Goal: Task Accomplishment & Management: Manage account settings

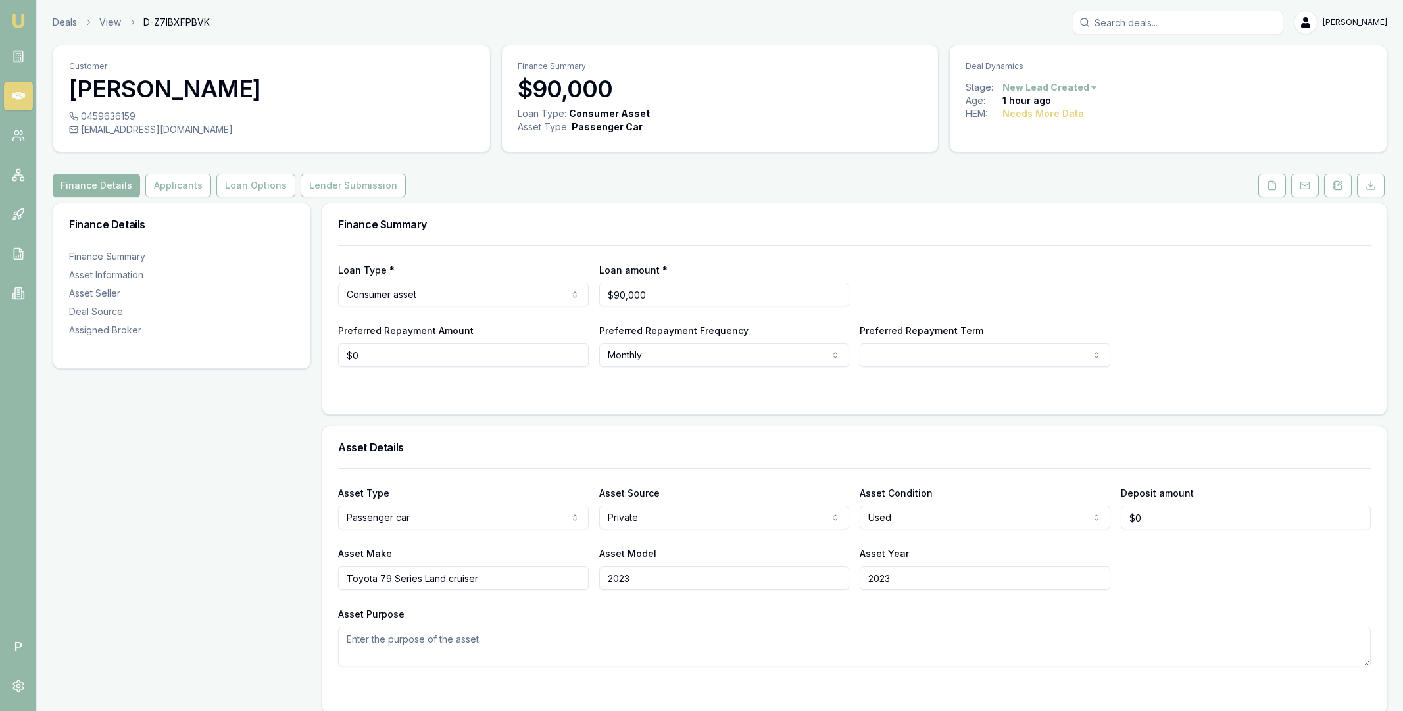
select select "U-MKUJQ510VZ"
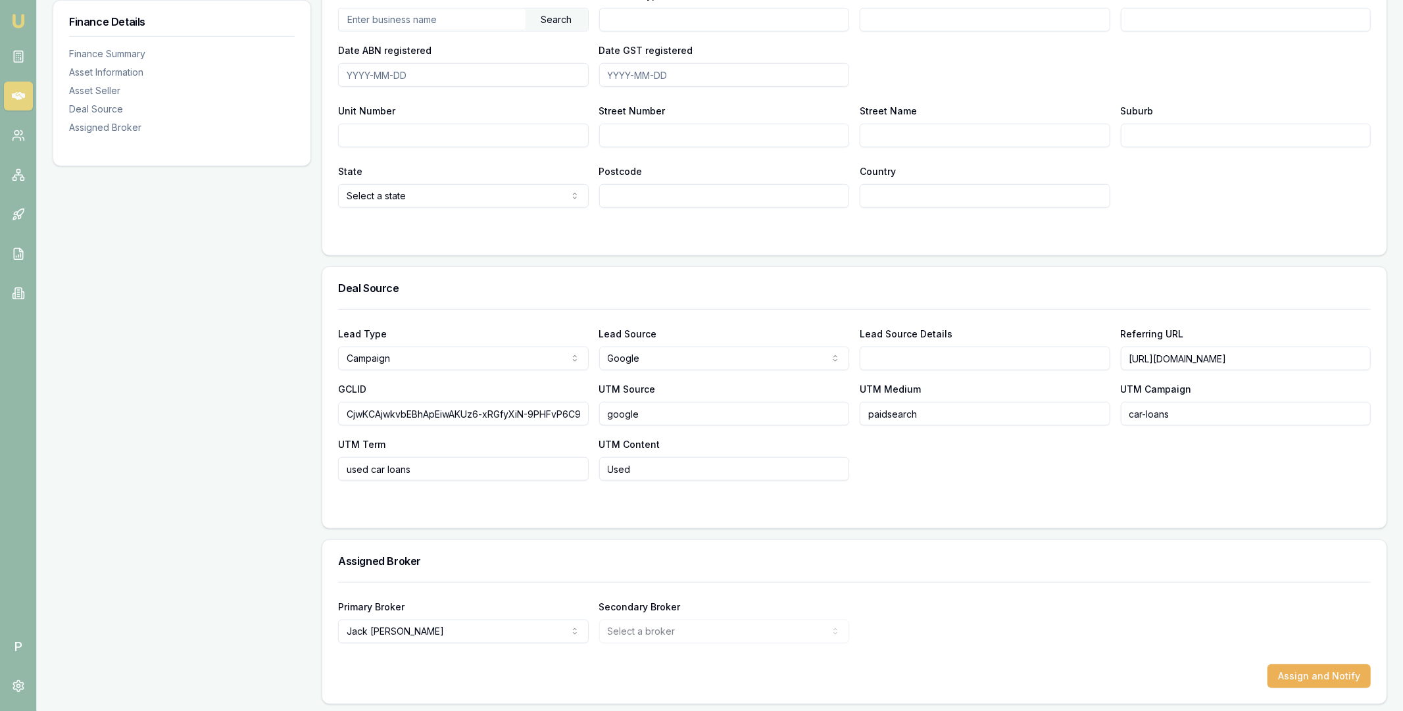
click at [18, 95] on icon at bounding box center [18, 96] width 13 height 8
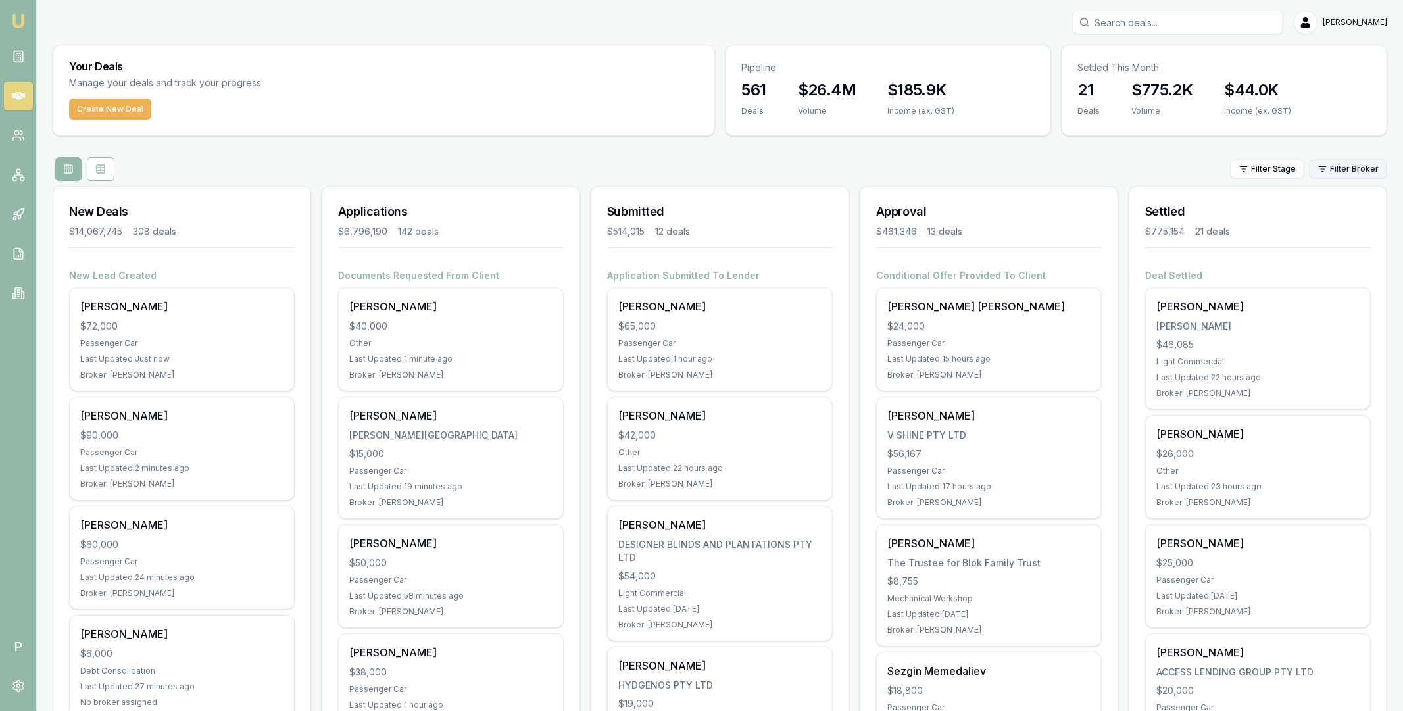
click at [1368, 166] on html "Emu Broker P Matt Leeburn Toggle Menu Your Deals Manage your deals and track yo…" at bounding box center [701, 355] width 1403 height 711
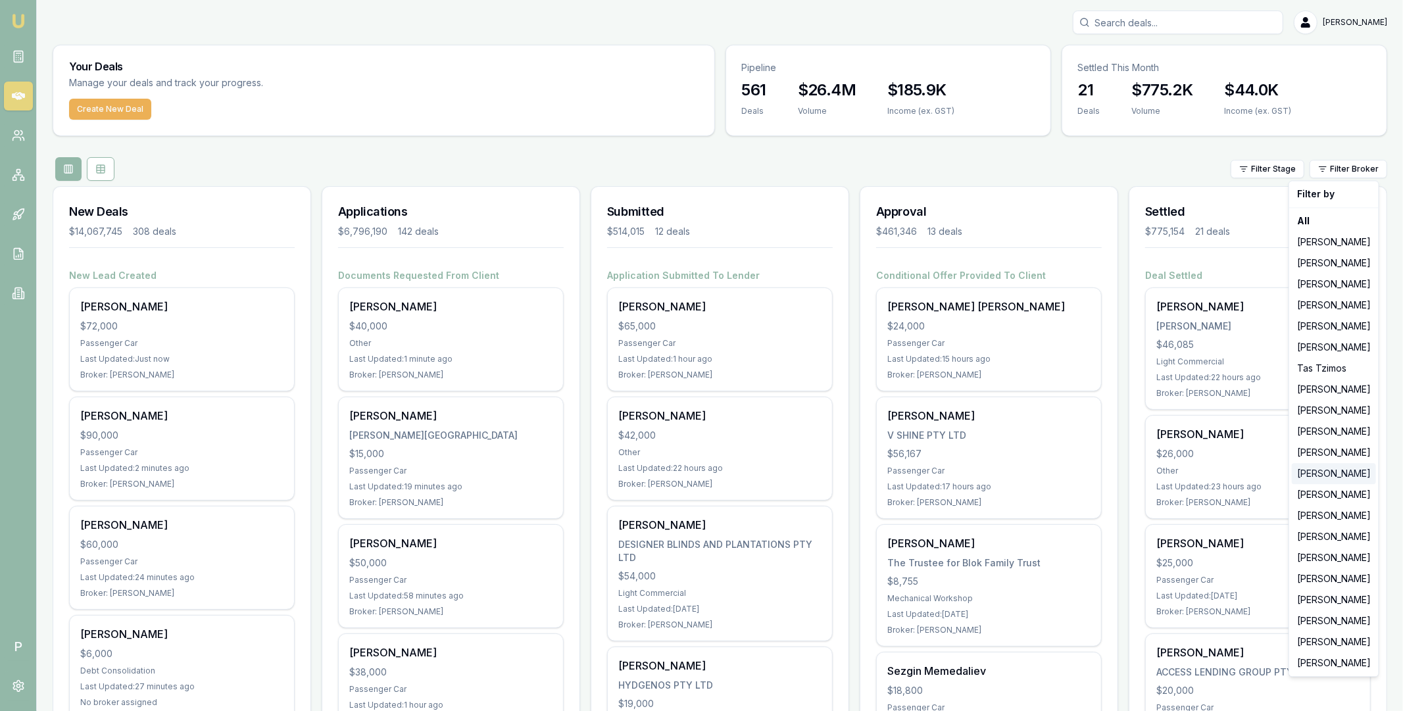
click at [1352, 472] on div "[PERSON_NAME]" at bounding box center [1334, 473] width 84 height 21
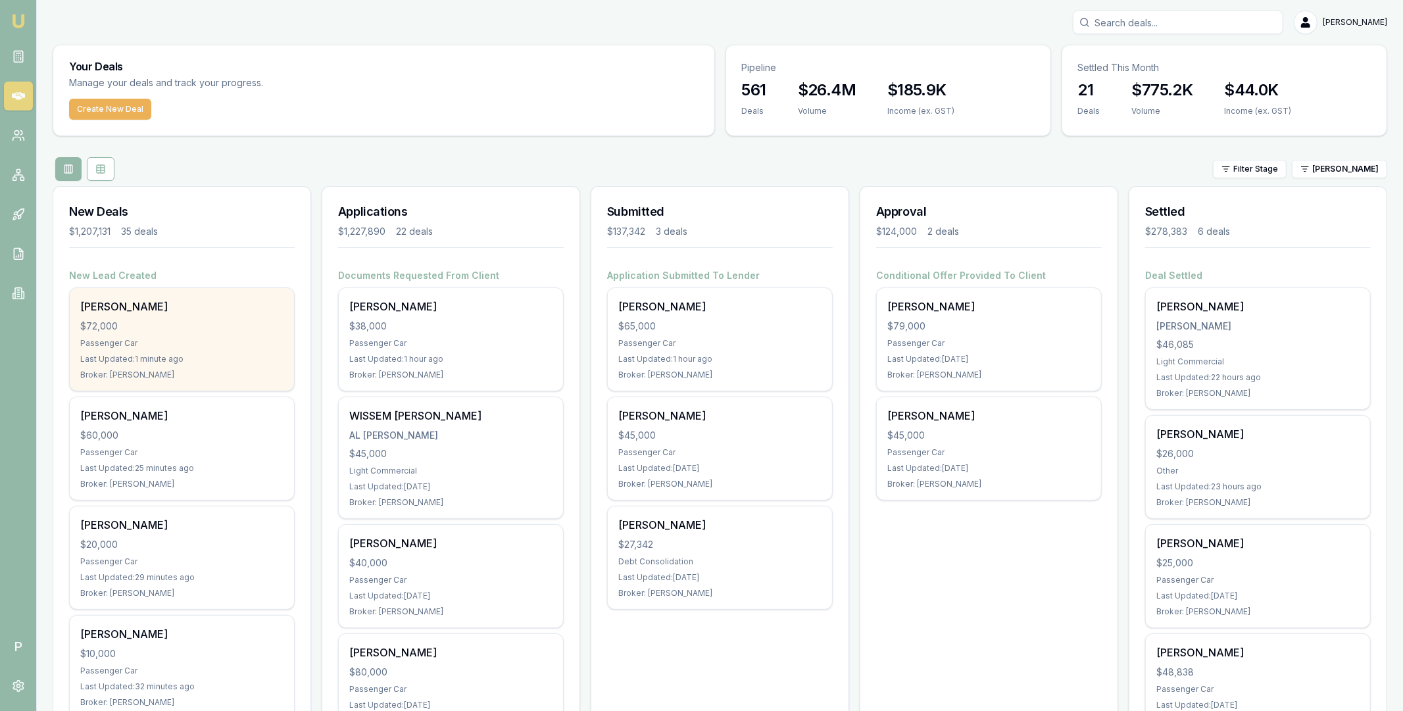
click at [220, 325] on div "$72,000" at bounding box center [181, 326] width 203 height 13
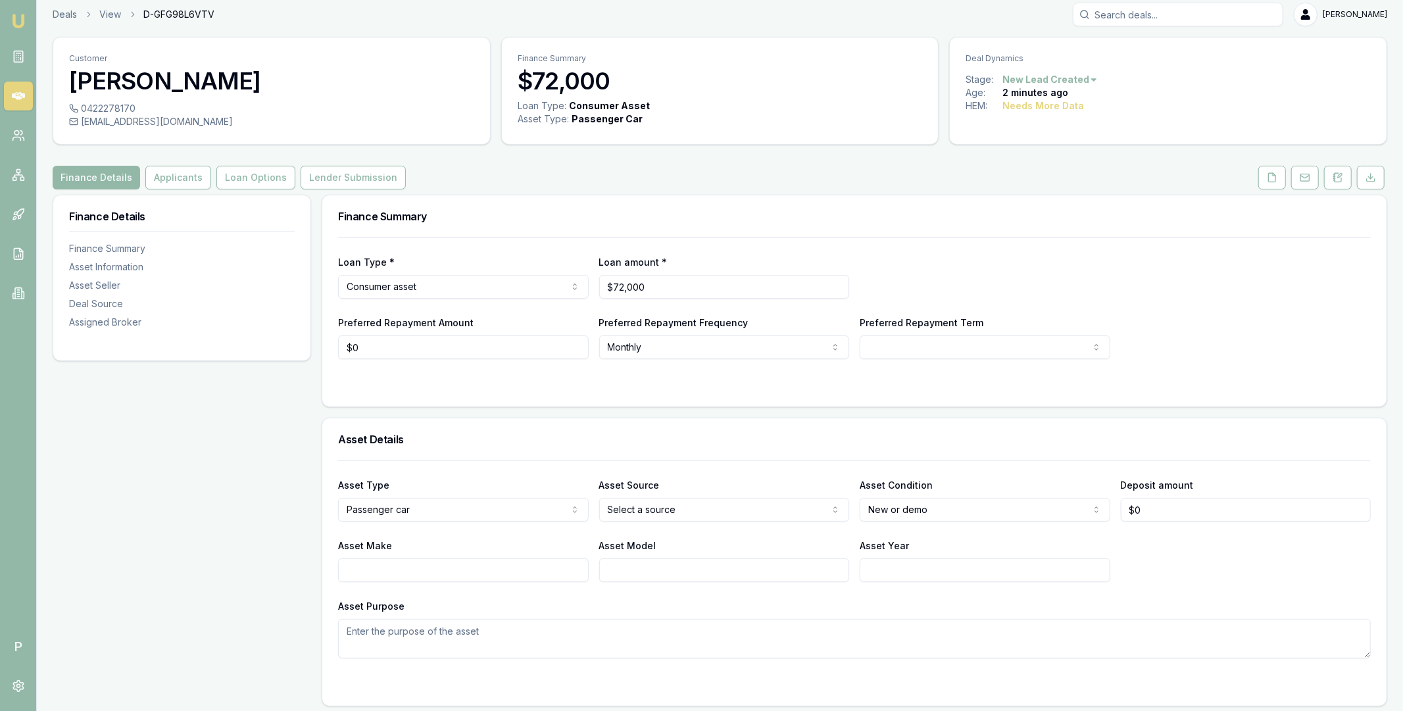
scroll to position [7, 0]
click at [170, 177] on button "Applicants" at bounding box center [178, 178] width 66 height 24
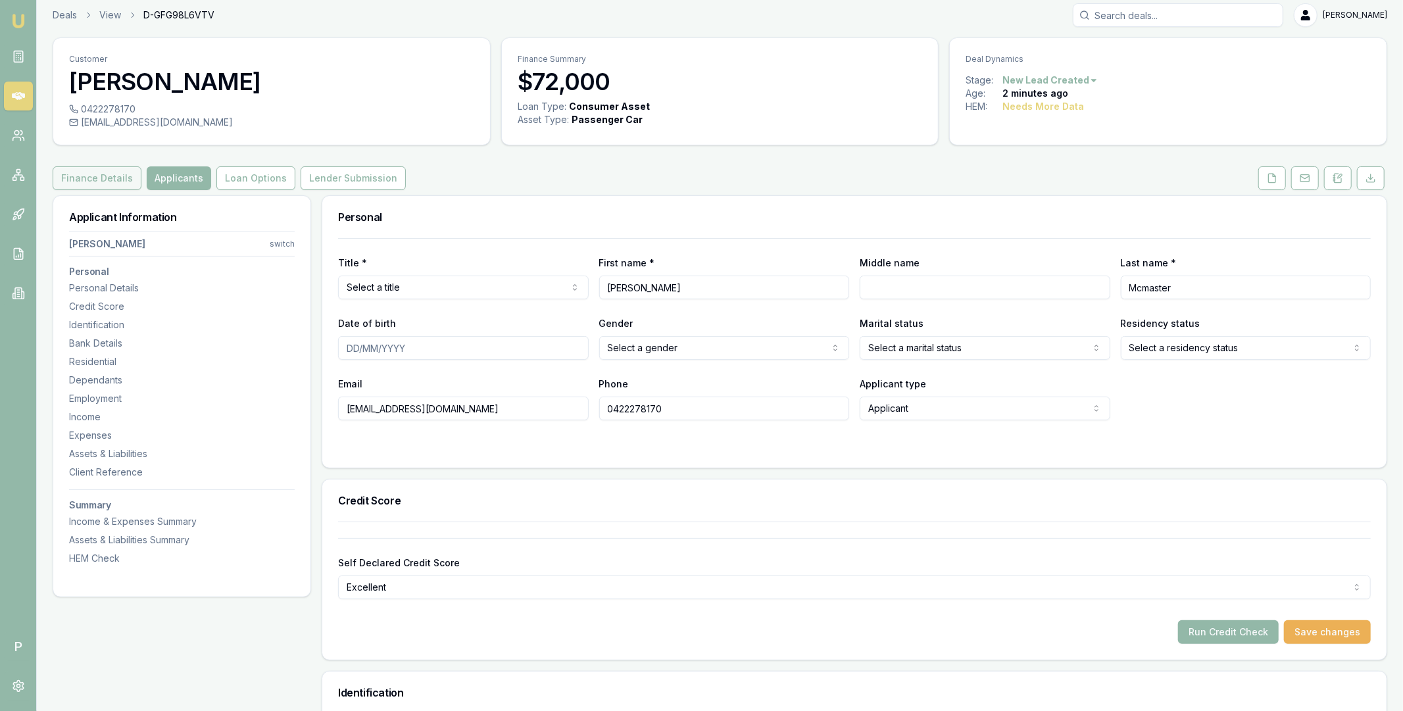
click at [110, 185] on button "Finance Details" at bounding box center [97, 178] width 89 height 24
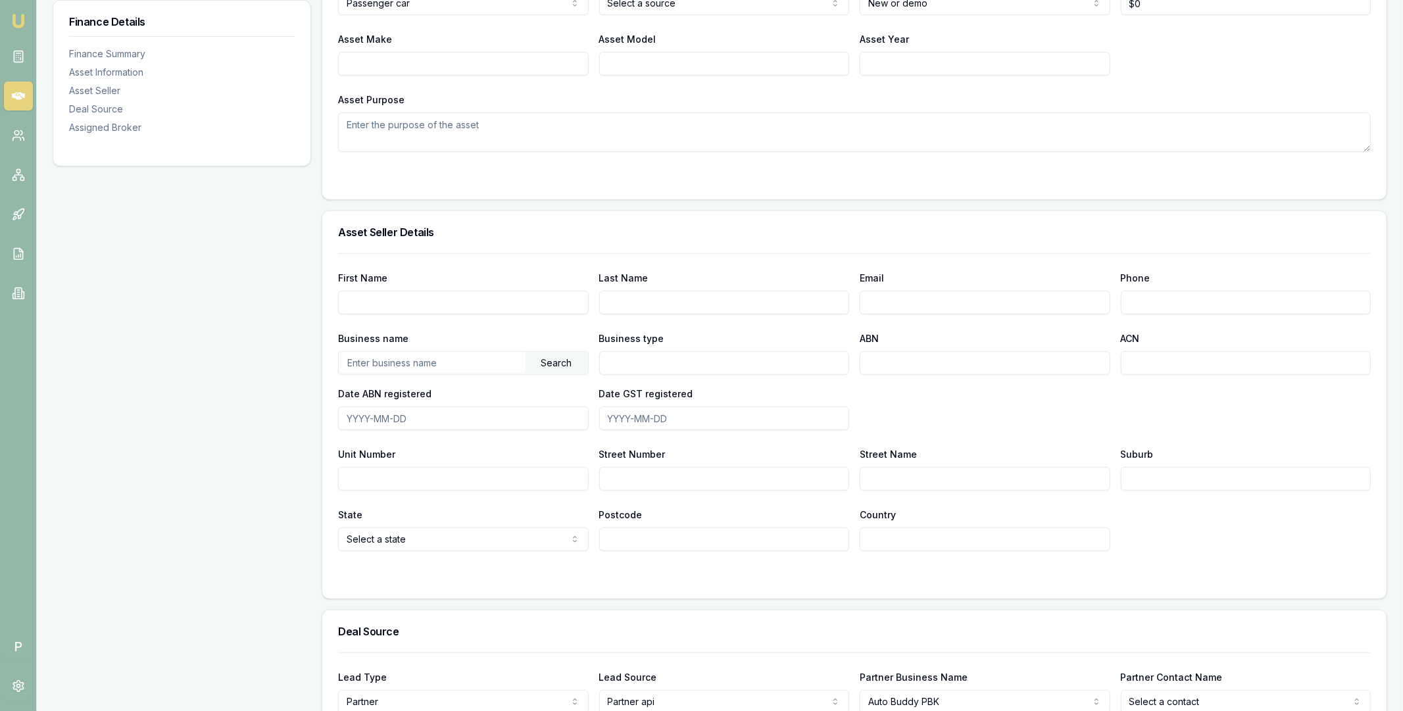
scroll to position [751, 0]
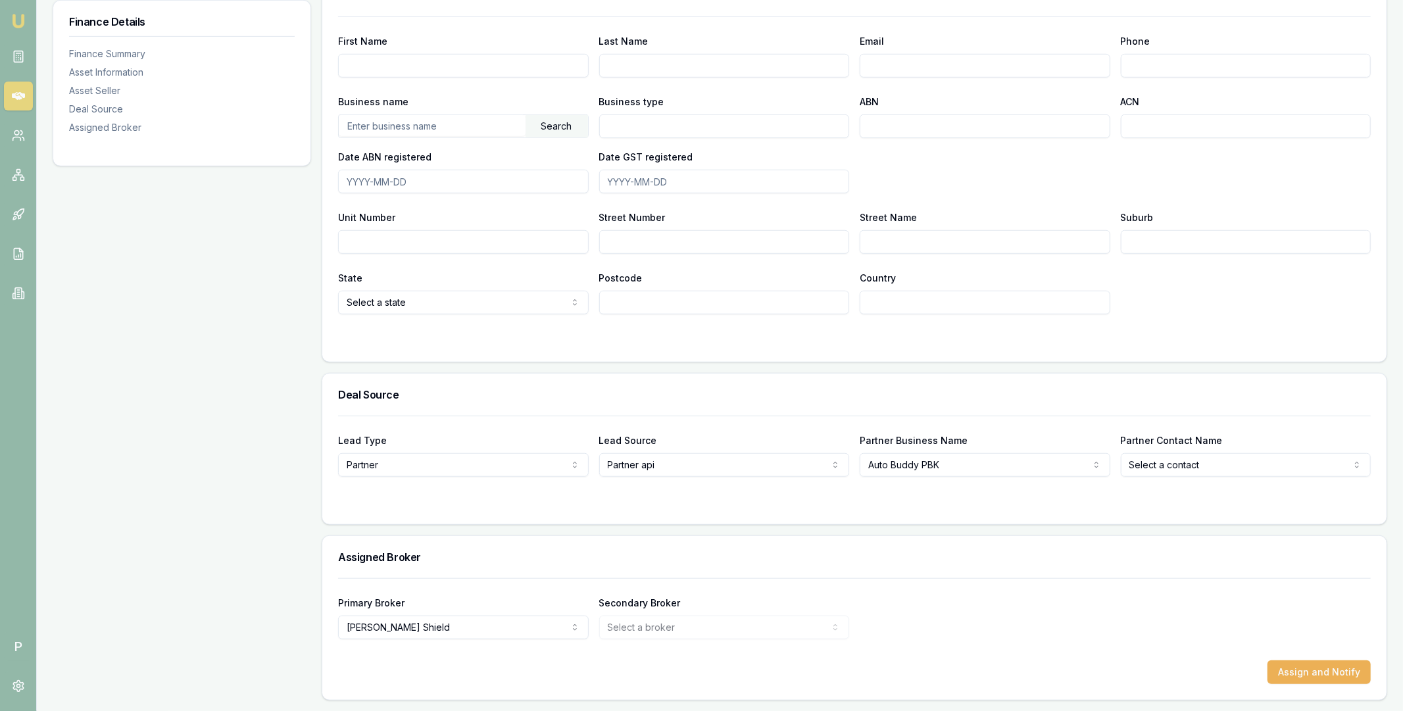
click at [297, 332] on div "Finance Details Finance Summary Asset Information Asset Seller Deal Source Assi…" at bounding box center [182, 76] width 258 height 1249
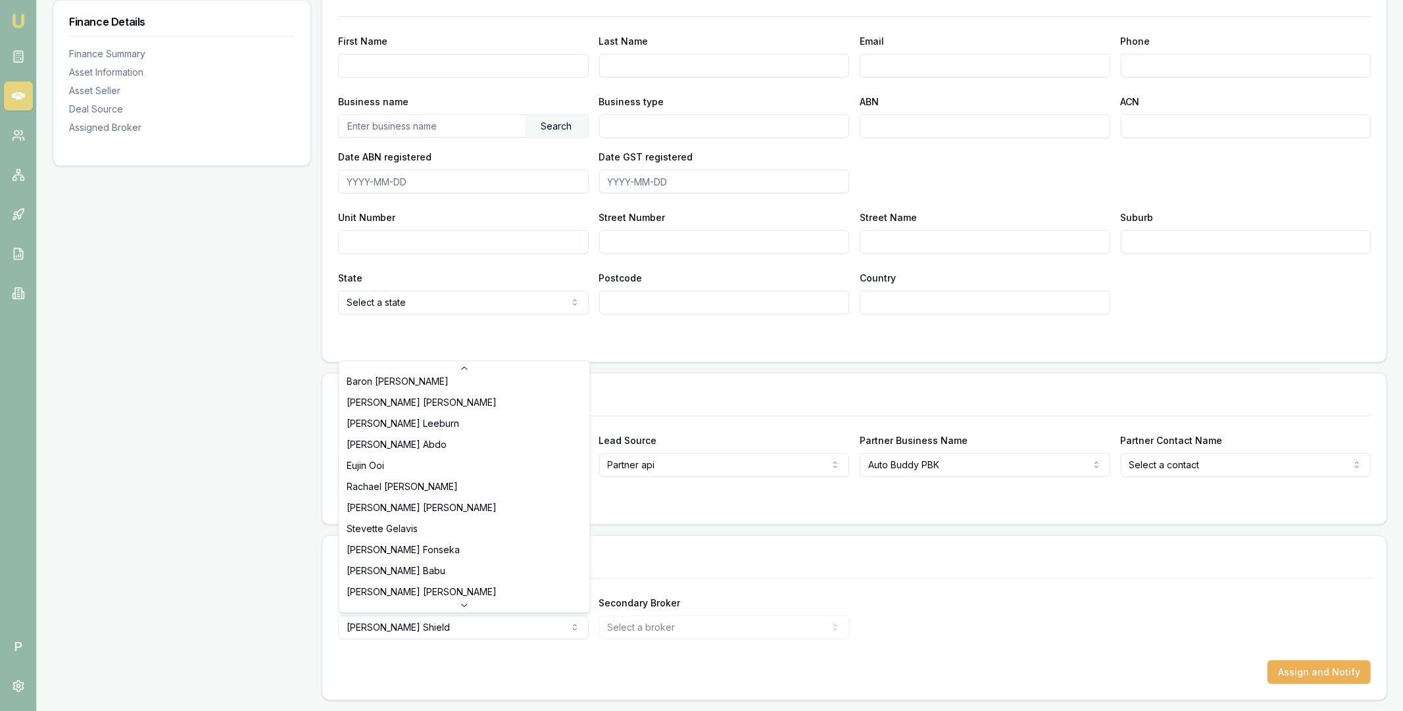
scroll to position [82, 0]
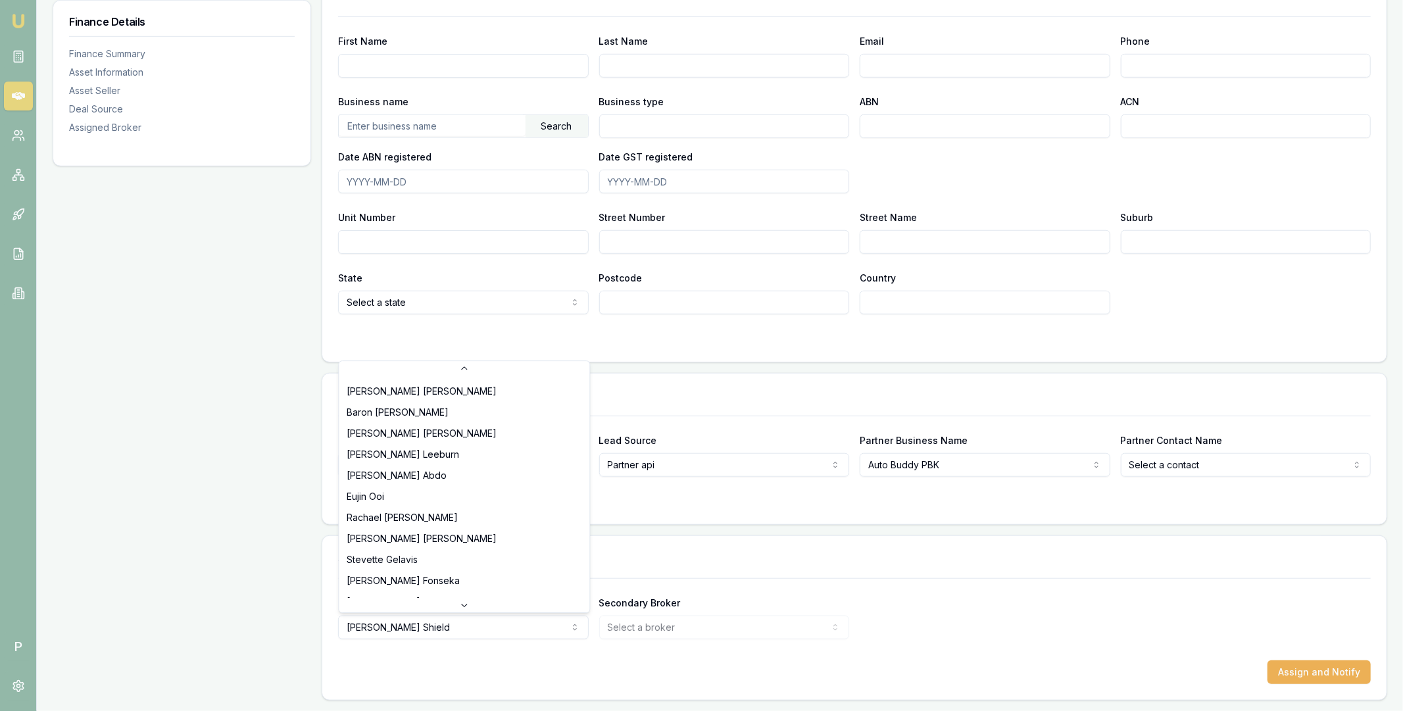
select select "U-K70KOTNJ1Z"
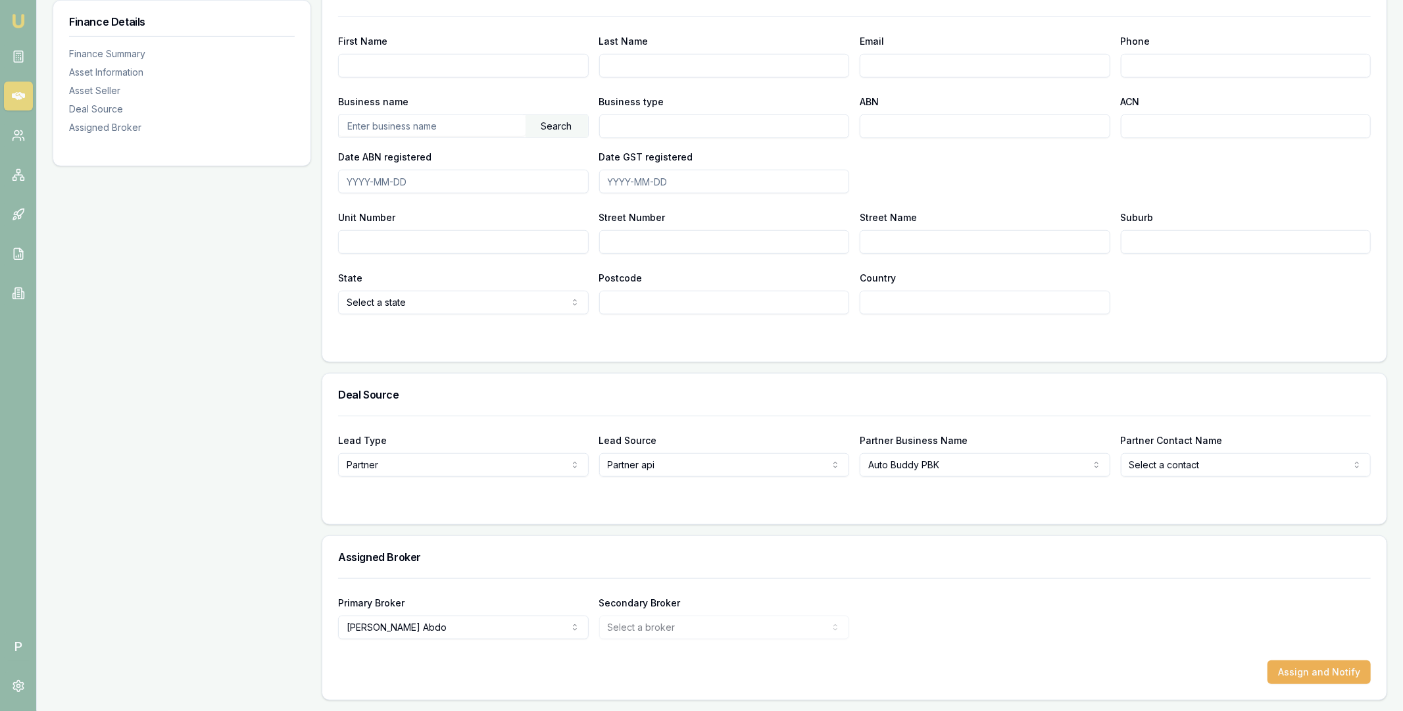
click at [856, 610] on div "Primary Broker [PERSON_NAME] [PERSON_NAME] [PERSON_NAME] [PERSON_NAME] [PERSON_…" at bounding box center [854, 617] width 1033 height 45
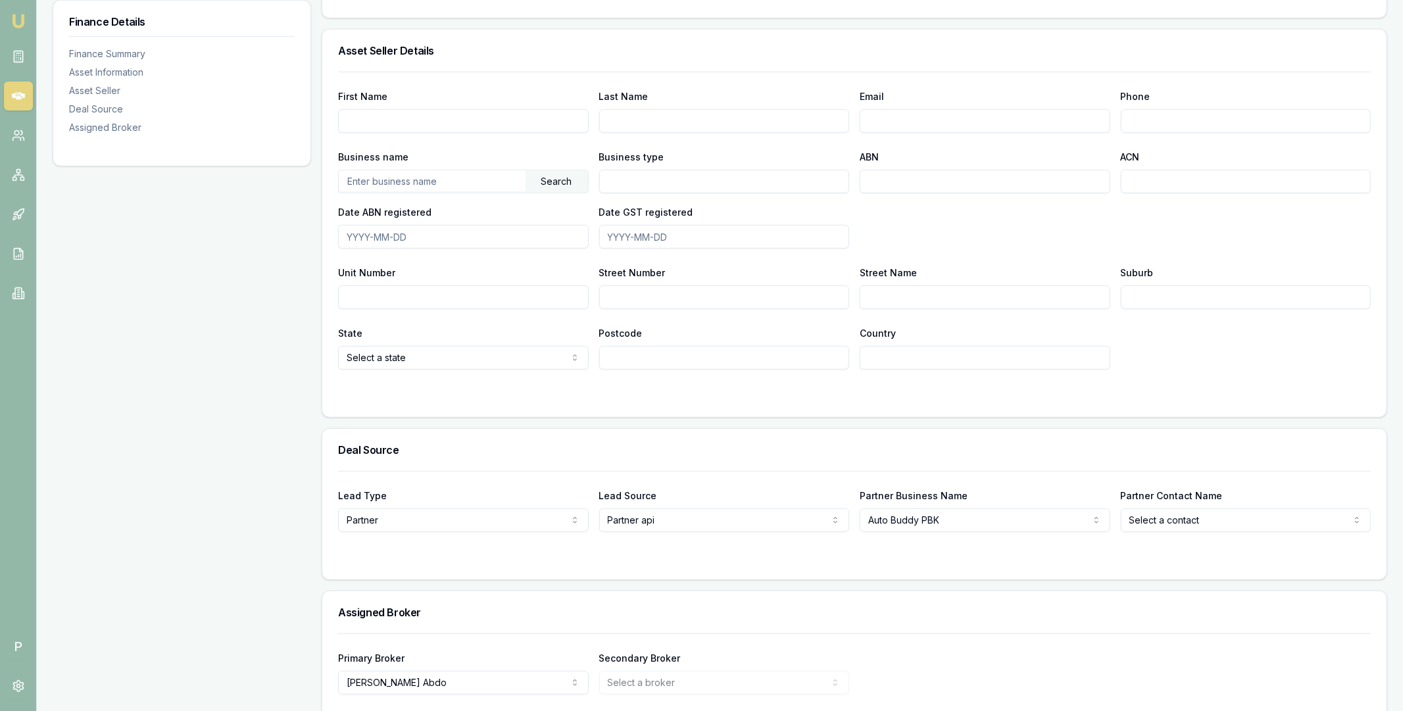
scroll to position [751, 0]
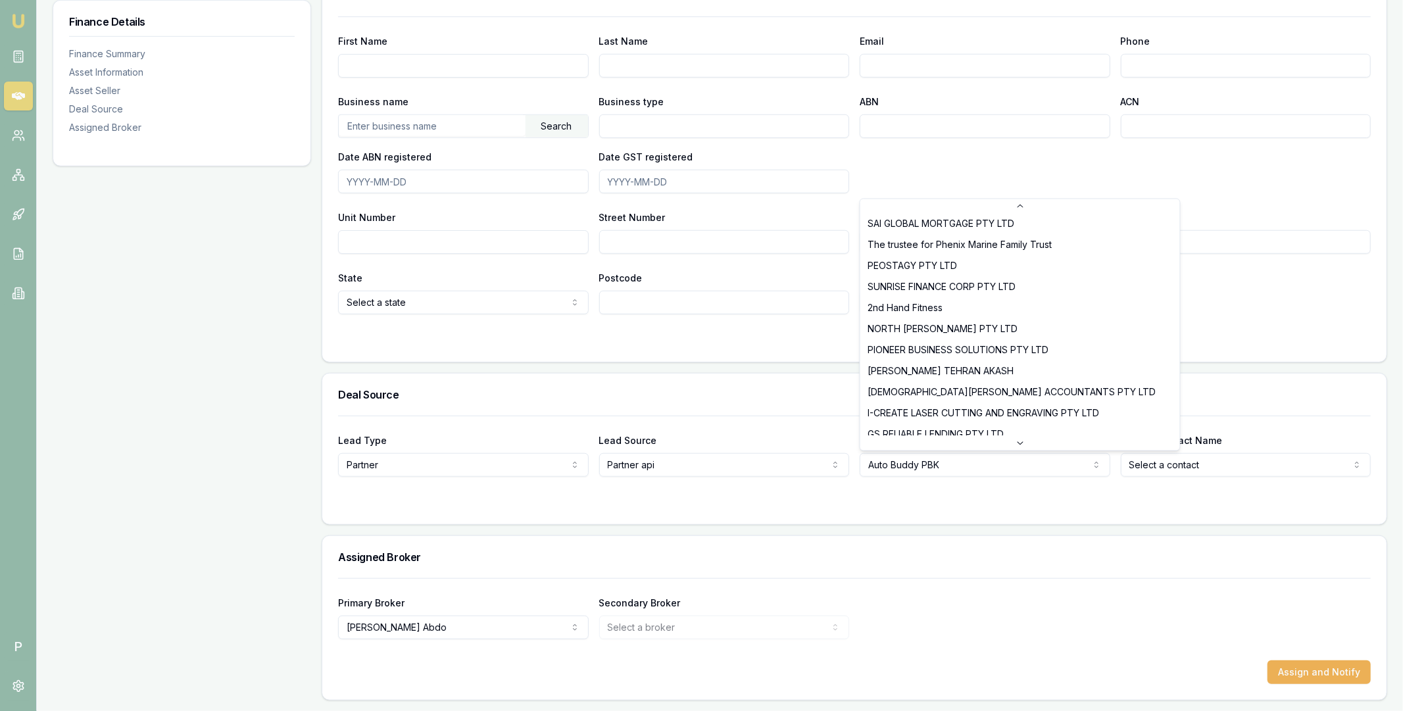
scroll to position [196, 0]
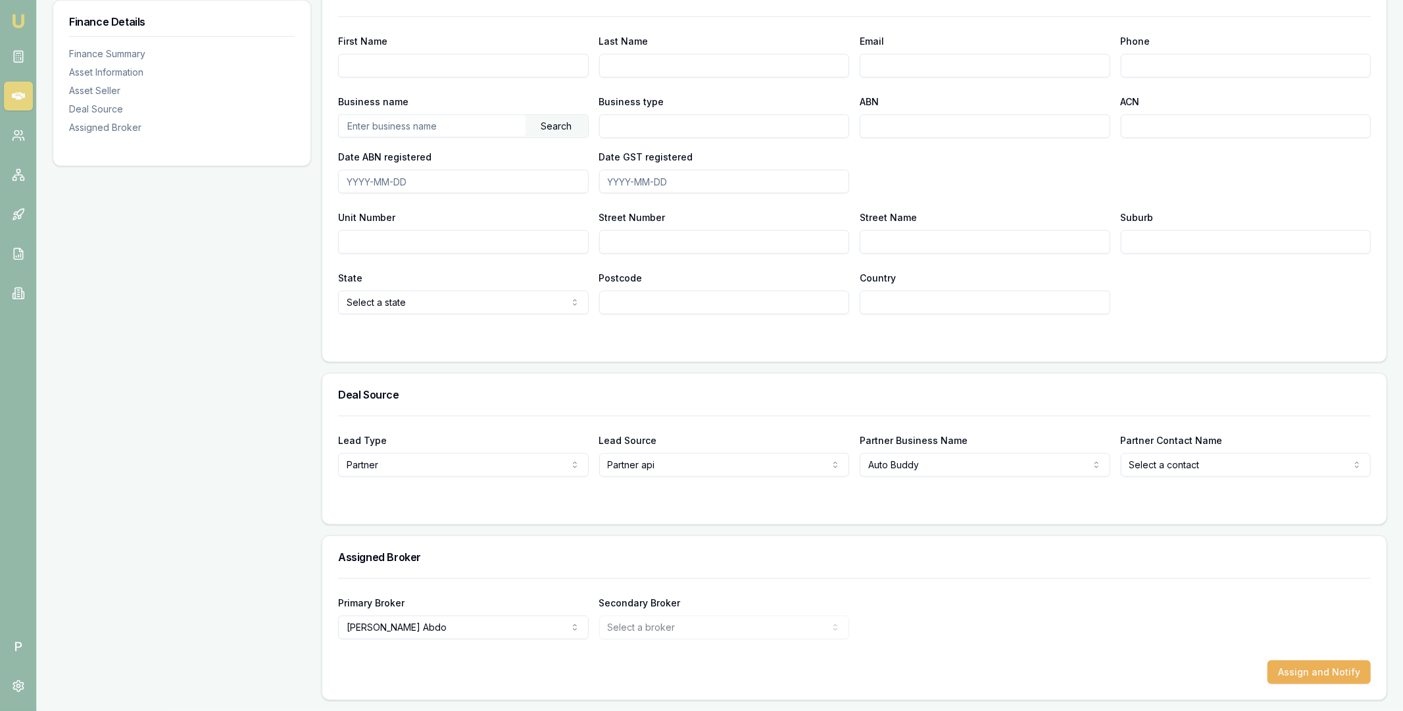
click at [1084, 550] on div "Assigned Broker" at bounding box center [854, 557] width 1064 height 42
select select "Auto Buddy"
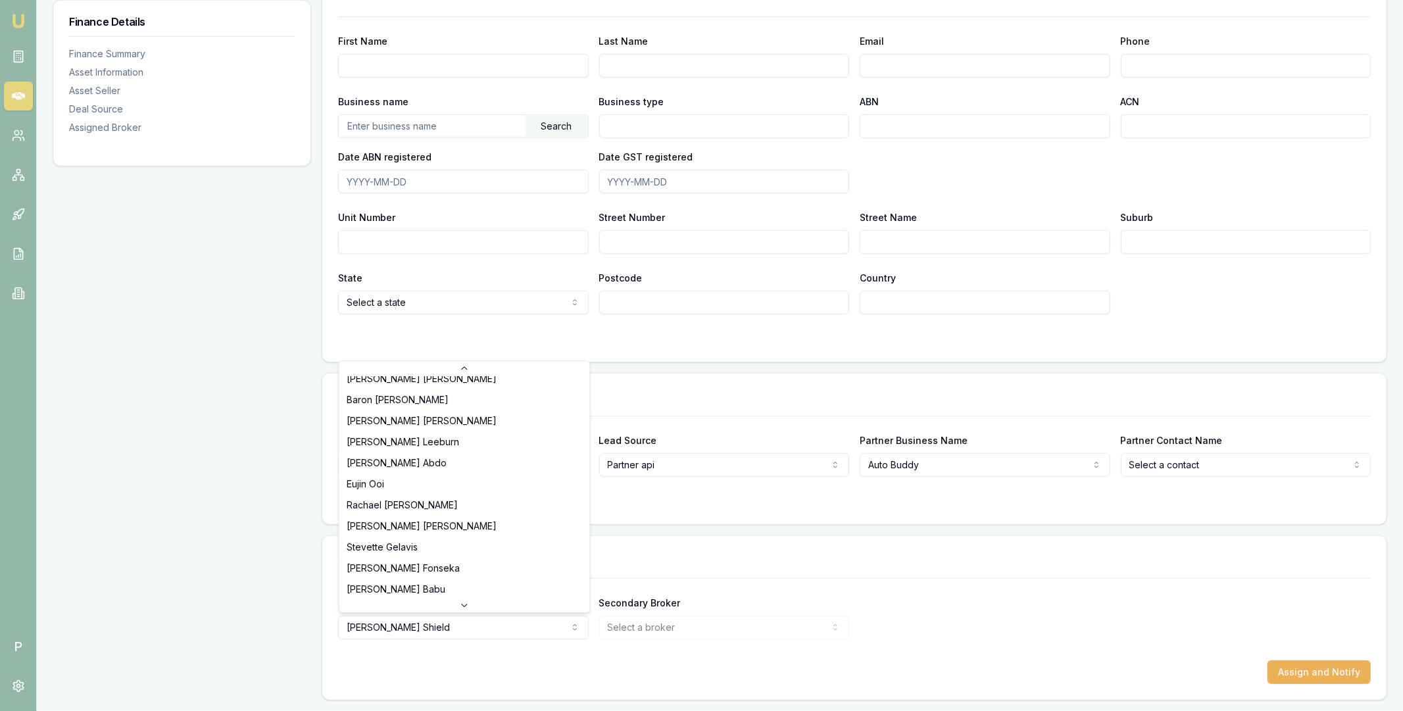
scroll to position [56, 0]
select select "U-K70KOTNJ1Z"
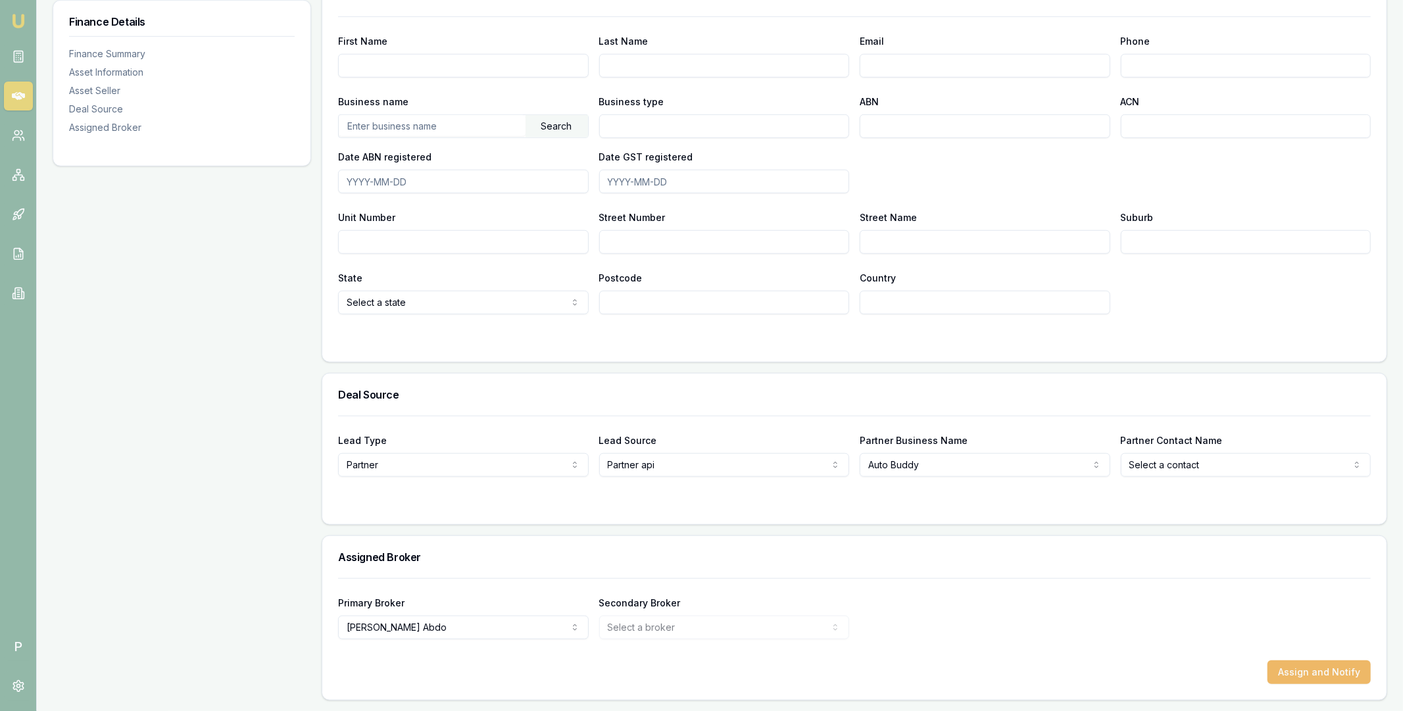
click at [1322, 670] on button "Assign and Notify" at bounding box center [1318, 672] width 103 height 24
click at [206, 234] on div "Finance Details Finance Summary Asset Information Asset Seller Deal Source Assi…" at bounding box center [182, 76] width 258 height 1249
click at [20, 99] on icon at bounding box center [18, 95] width 13 height 13
